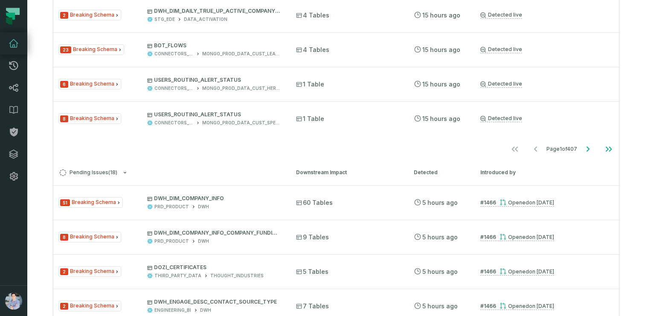
scroll to position [166, 0]
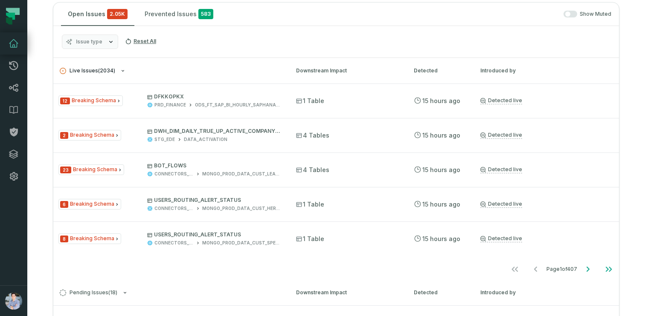
click at [116, 68] on button "Live Issues ( 2034 )" at bounding box center [170, 71] width 221 height 6
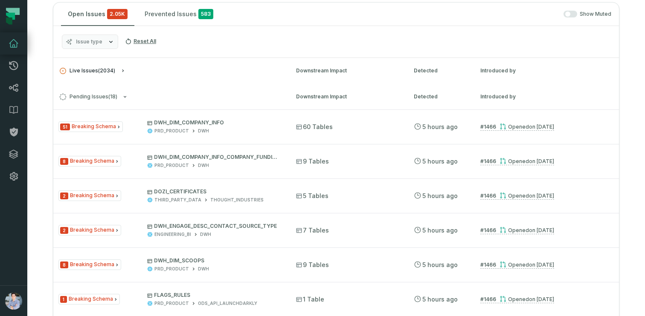
click at [109, 70] on span "Live Issues ( 2034 )" at bounding box center [87, 71] width 55 height 6
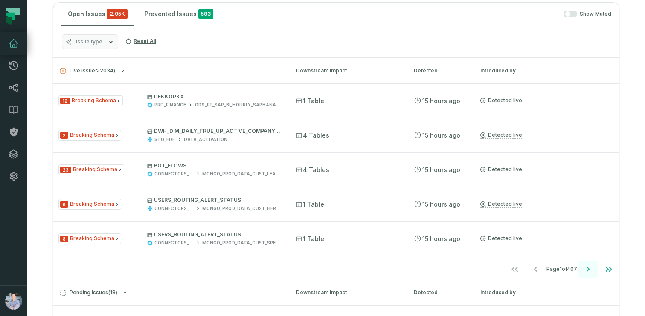
click at [583, 267] on icon "Go to next page" at bounding box center [587, 269] width 10 height 10
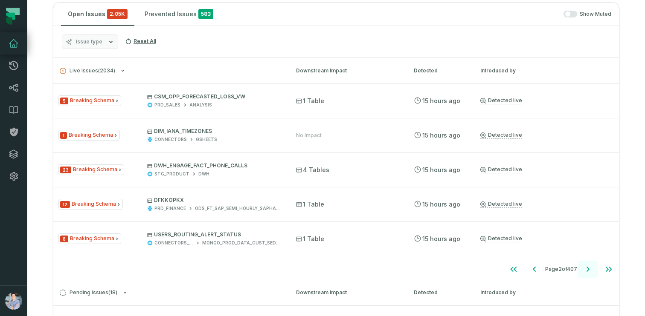
click at [583, 267] on icon "Go to next page" at bounding box center [587, 269] width 10 height 10
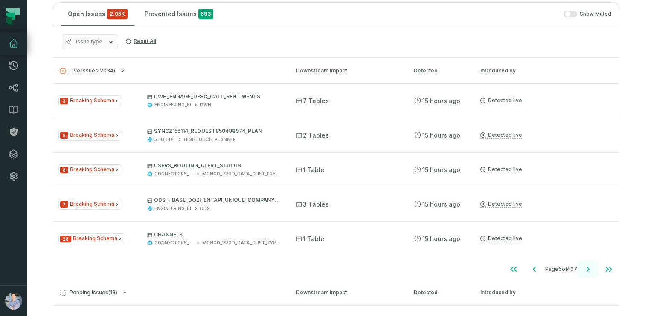
click at [583, 267] on icon "Go to next page" at bounding box center [587, 269] width 10 height 10
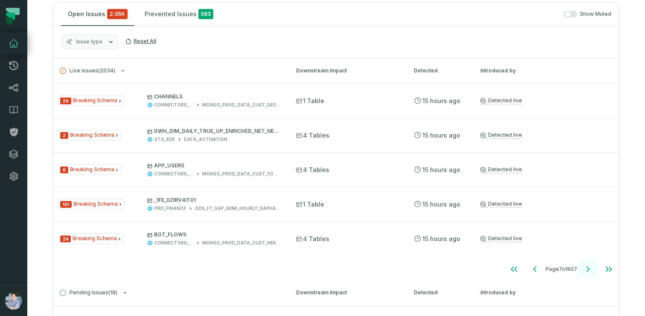
click at [583, 267] on icon "Go to next page" at bounding box center [587, 269] width 10 height 10
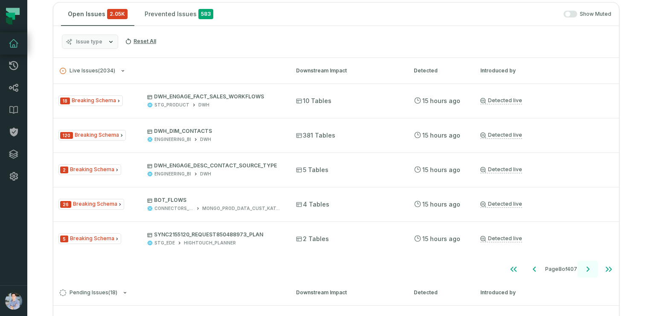
click at [583, 267] on icon "Go to next page" at bounding box center [587, 269] width 10 height 10
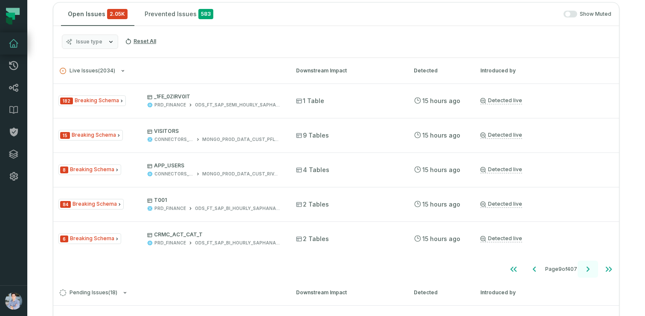
click at [583, 267] on icon "Go to next page" at bounding box center [587, 269] width 10 height 10
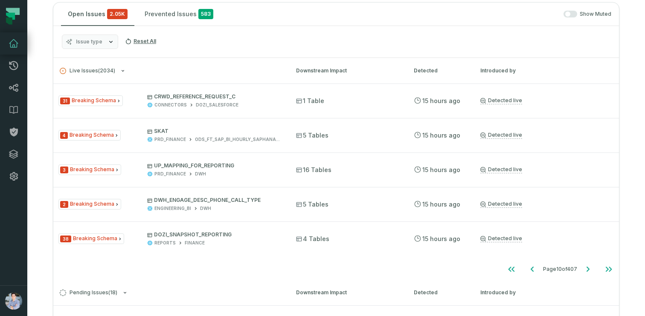
click at [321, 35] on div "Issue type Reset All" at bounding box center [335, 42] width 565 height 32
